Goal: Transaction & Acquisition: Purchase product/service

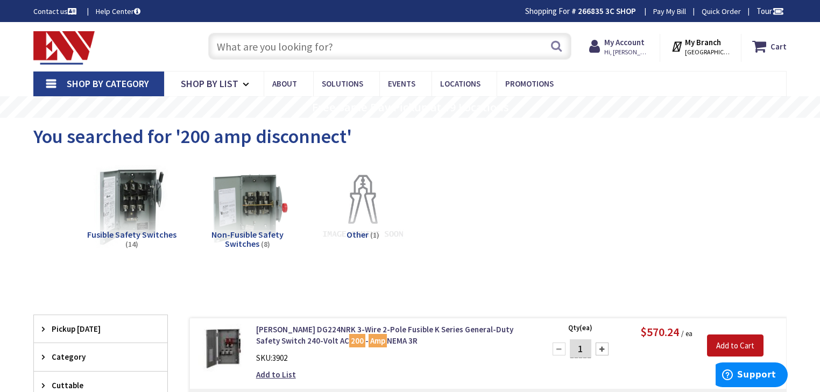
click at [261, 52] on input "text" at bounding box center [389, 46] width 363 height 27
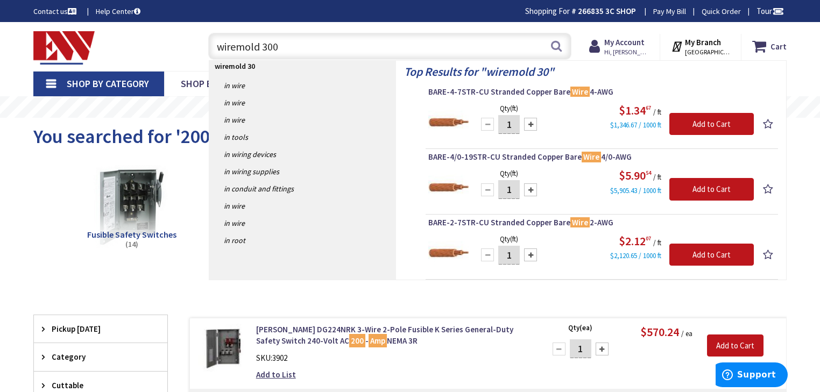
type input "wiremold 3000"
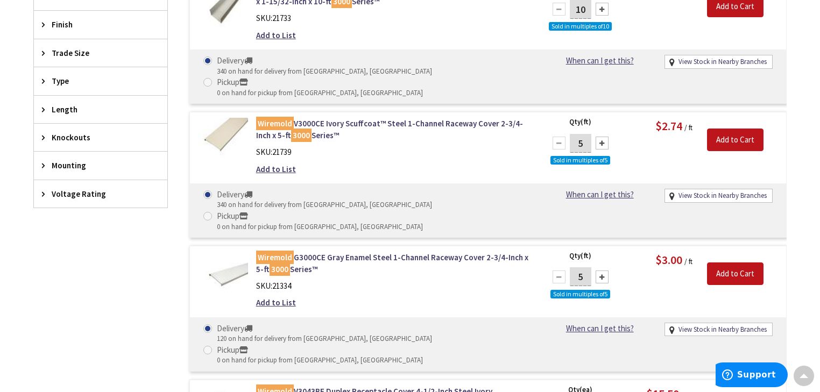
type input "[PERSON_NAME][GEOGRAPHIC_DATA], [GEOGRAPHIC_DATA]"
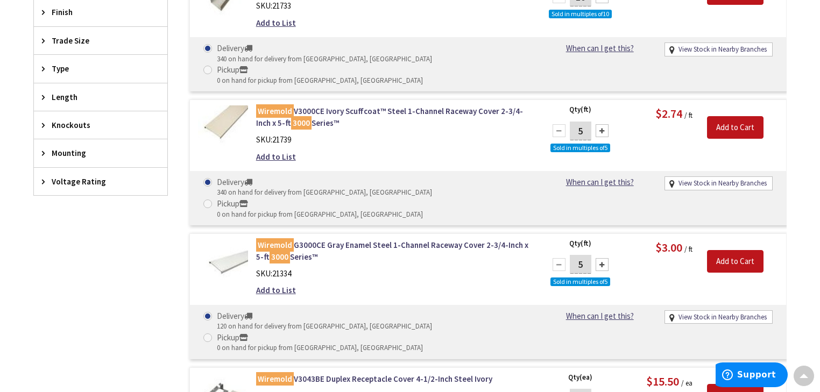
scroll to position [516, 0]
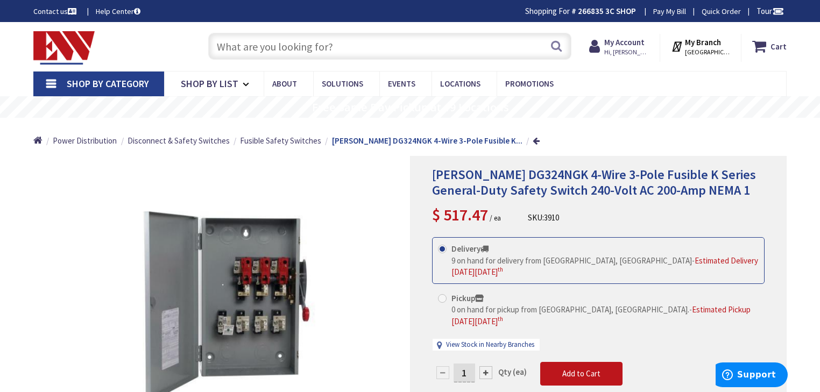
click at [323, 44] on input "text" at bounding box center [389, 46] width 363 height 27
paste input "hblppoxxaal"
type input "hblppoxxaal"
